Goal: Find specific page/section: Find specific page/section

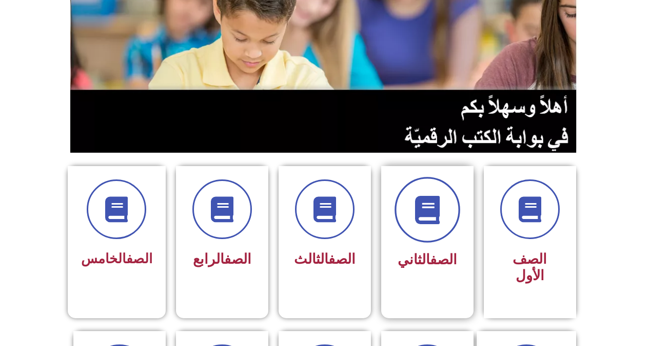
scroll to position [103, 0]
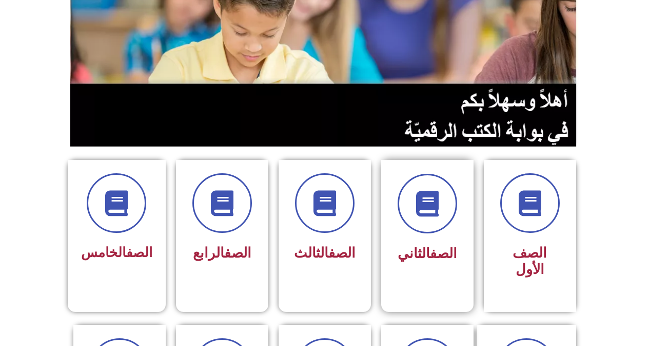
click at [434, 251] on link "الصف" at bounding box center [443, 253] width 27 height 16
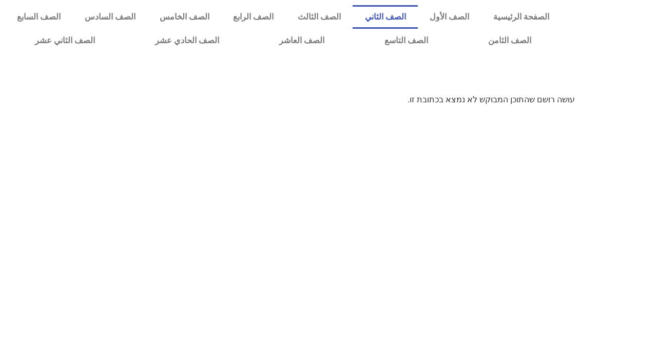
click at [400, 15] on link "الصف الثاني" at bounding box center [385, 17] width 65 height 24
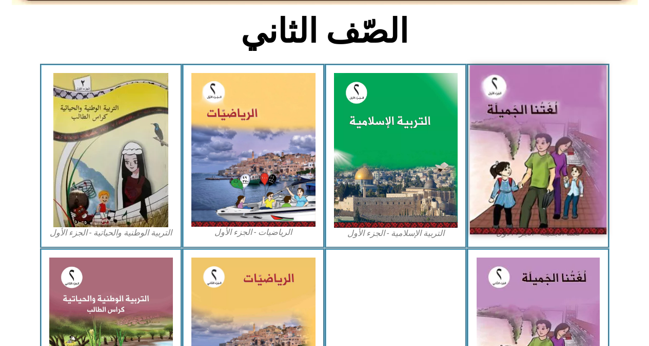
scroll to position [257, 0]
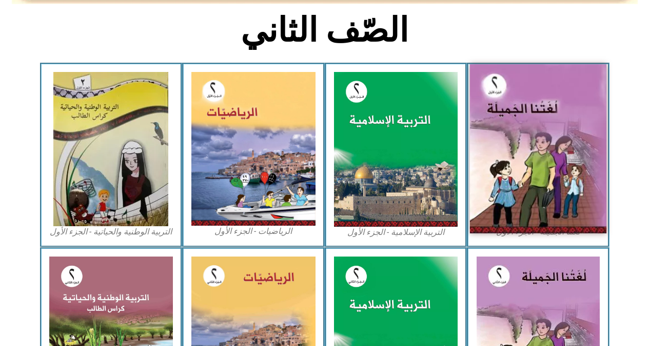
click at [534, 181] on img at bounding box center [538, 148] width 137 height 169
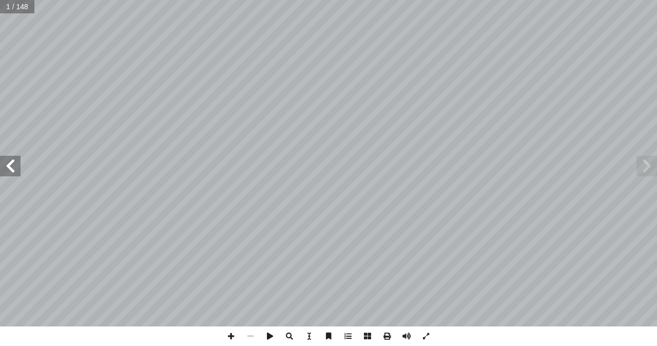
click at [11, 170] on span at bounding box center [10, 166] width 21 height 21
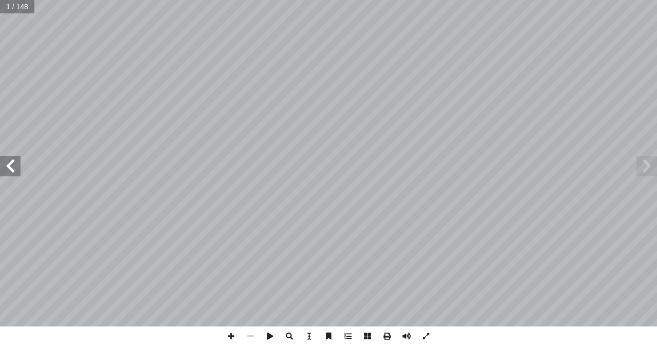
click at [11, 170] on span at bounding box center [10, 166] width 21 height 21
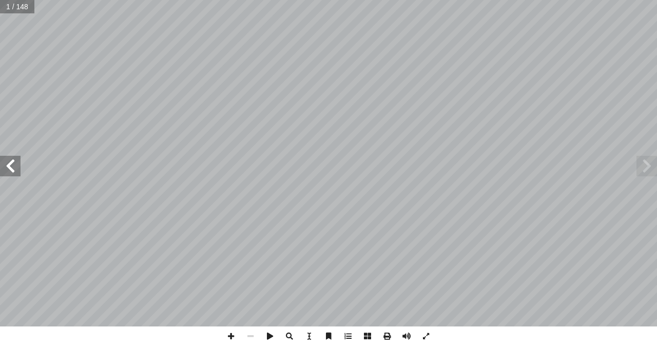
click at [11, 170] on span at bounding box center [10, 166] width 21 height 21
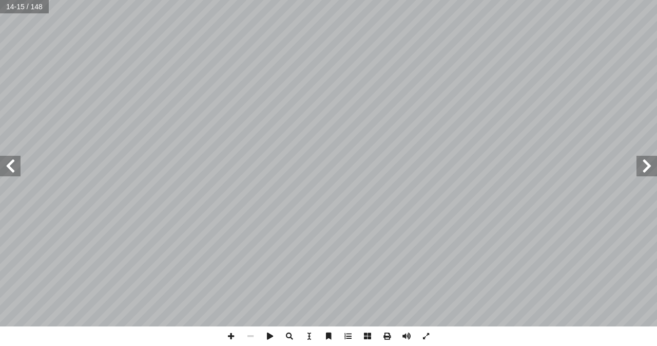
click at [11, 170] on span at bounding box center [10, 166] width 21 height 21
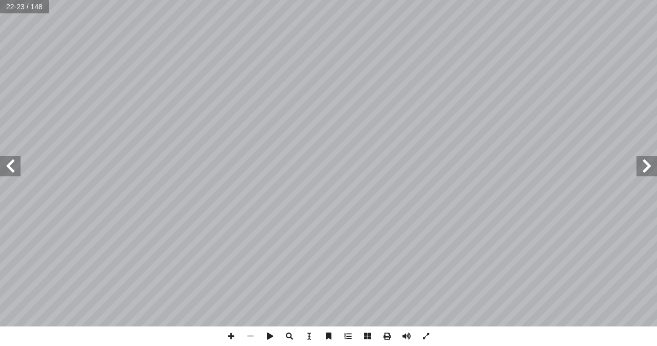
click at [11, 170] on span at bounding box center [10, 166] width 21 height 21
click at [11, 167] on span at bounding box center [10, 166] width 21 height 21
click at [13, 167] on span at bounding box center [10, 166] width 21 height 21
click at [644, 168] on span at bounding box center [647, 166] width 21 height 21
